Goal: Task Accomplishment & Management: Use online tool/utility

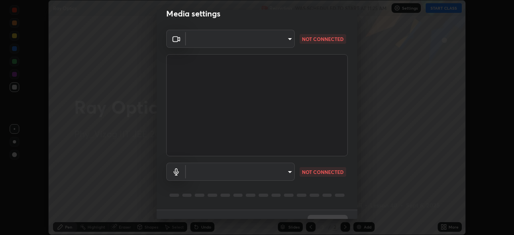
scroll to position [15, 0]
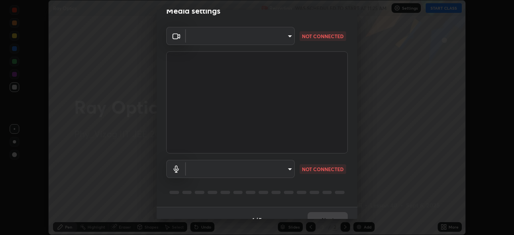
type input "0e2f1805e12930c49d18400bd61b7200eb2b8cda94a454d6733a2ad48d5fb0ad"
type input "default"
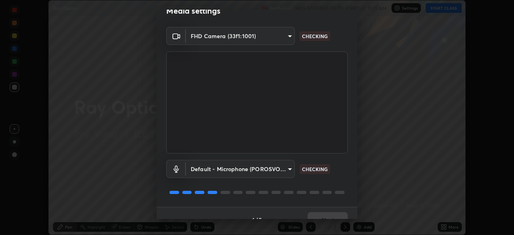
scroll to position [28, 0]
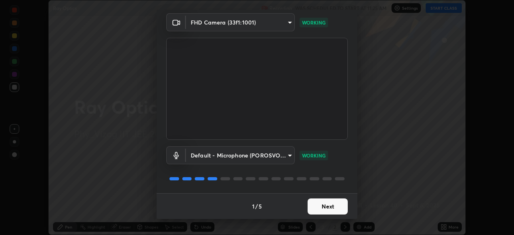
click at [310, 208] on button "Next" at bounding box center [327, 206] width 40 height 16
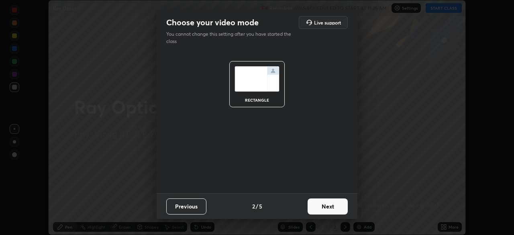
scroll to position [0, 0]
click at [319, 212] on button "Next" at bounding box center [327, 206] width 40 height 16
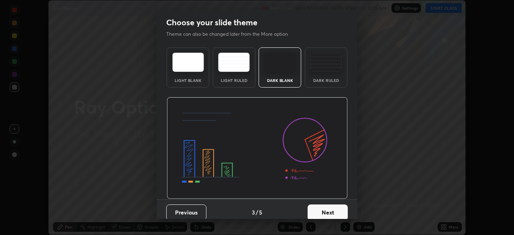
click at [316, 81] on div "Dark Ruled" at bounding box center [326, 80] width 32 height 4
click at [316, 214] on button "Next" at bounding box center [327, 212] width 40 height 16
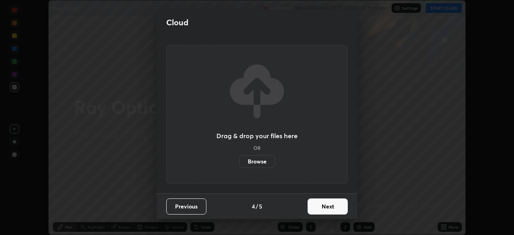
click at [313, 207] on button "Next" at bounding box center [327, 206] width 40 height 16
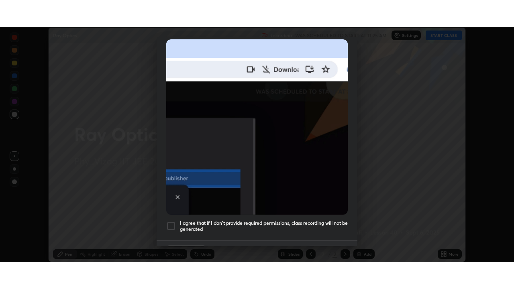
scroll to position [192, 0]
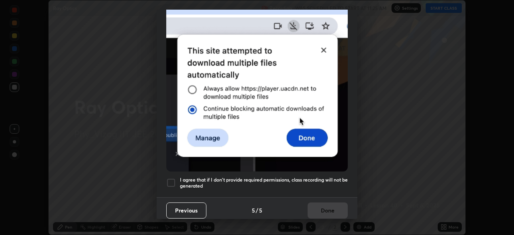
click at [172, 179] on div at bounding box center [171, 183] width 10 height 10
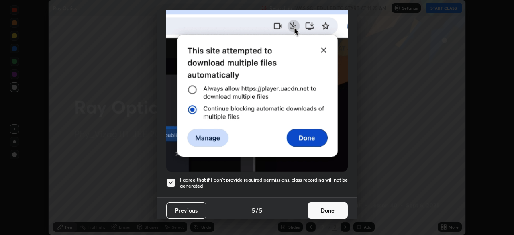
click at [317, 208] on button "Done" at bounding box center [327, 210] width 40 height 16
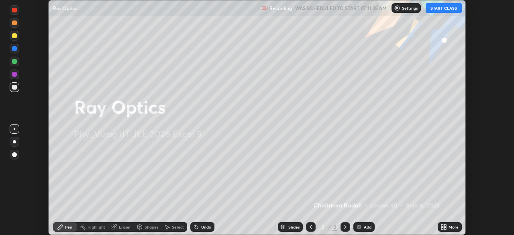
click at [449, 230] on div "More" at bounding box center [449, 227] width 24 height 10
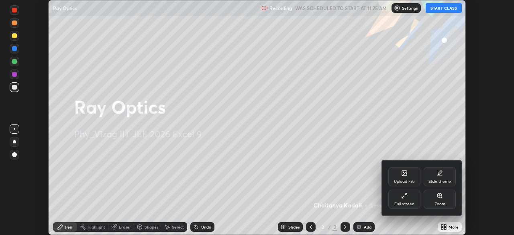
click at [397, 199] on div "Full screen" at bounding box center [404, 198] width 32 height 19
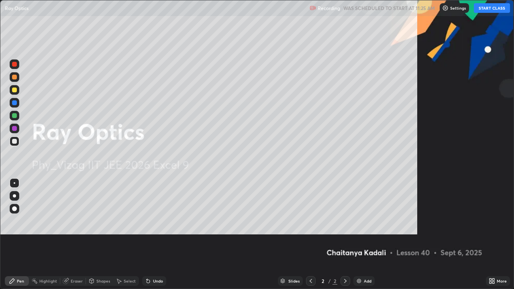
scroll to position [289, 514]
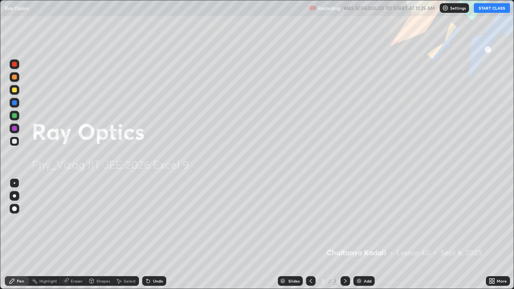
click at [480, 10] on button "START CLASS" at bounding box center [492, 8] width 36 height 10
click at [359, 234] on img at bounding box center [359, 281] width 6 height 6
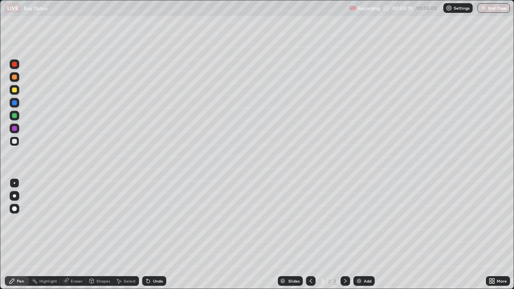
click at [16, 210] on div at bounding box center [14, 208] width 5 height 5
click at [15, 77] on div at bounding box center [14, 77] width 5 height 5
click at [14, 141] on div at bounding box center [14, 141] width 5 height 5
click at [366, 234] on div "Add" at bounding box center [368, 281] width 8 height 4
click at [310, 234] on icon at bounding box center [310, 281] width 6 height 6
